Goal: Task Accomplishment & Management: Manage account settings

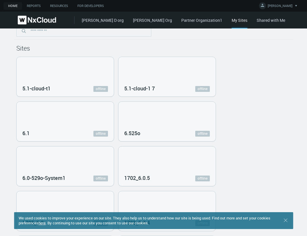
scroll to position [8, 0]
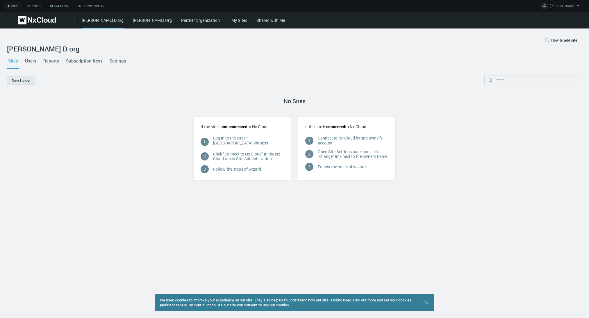
click at [231, 22] on link "My Sites" at bounding box center [239, 20] width 16 height 6
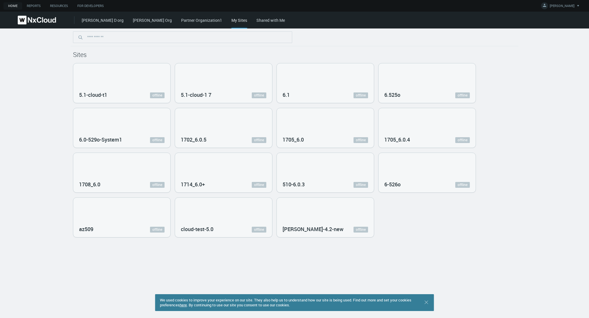
click at [231, 20] on div "My Sites" at bounding box center [239, 22] width 16 height 11
click at [573, 5] on span "[PERSON_NAME]" at bounding box center [562, 6] width 25 height 7
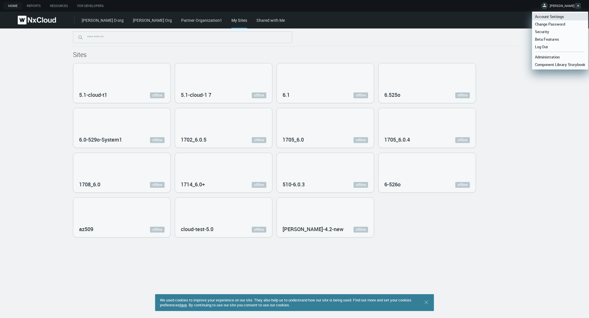
click at [557, 17] on span "Account Settings" at bounding box center [549, 16] width 35 height 5
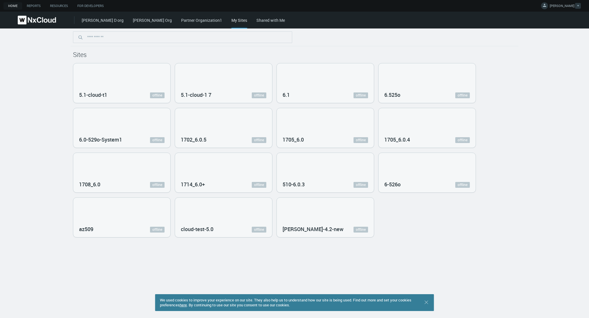
click at [567, 5] on span "[PERSON_NAME]" at bounding box center [562, 6] width 25 height 7
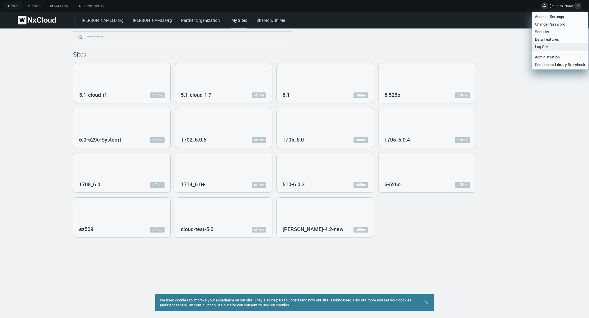
click at [549, 48] on span "Log Out" at bounding box center [541, 46] width 19 height 5
